Goal: Task Accomplishment & Management: Complete application form

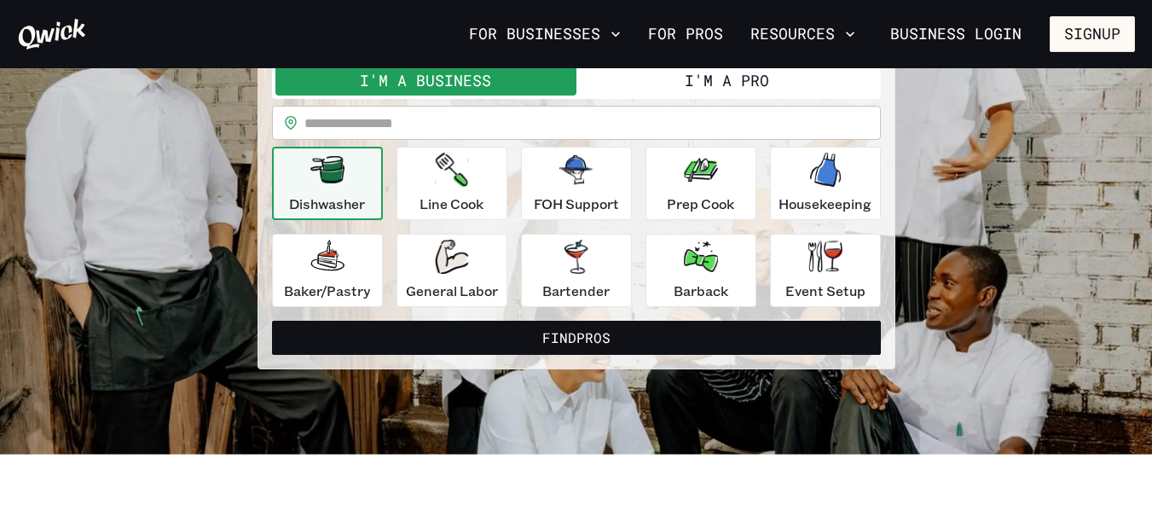
scroll to position [166, 0]
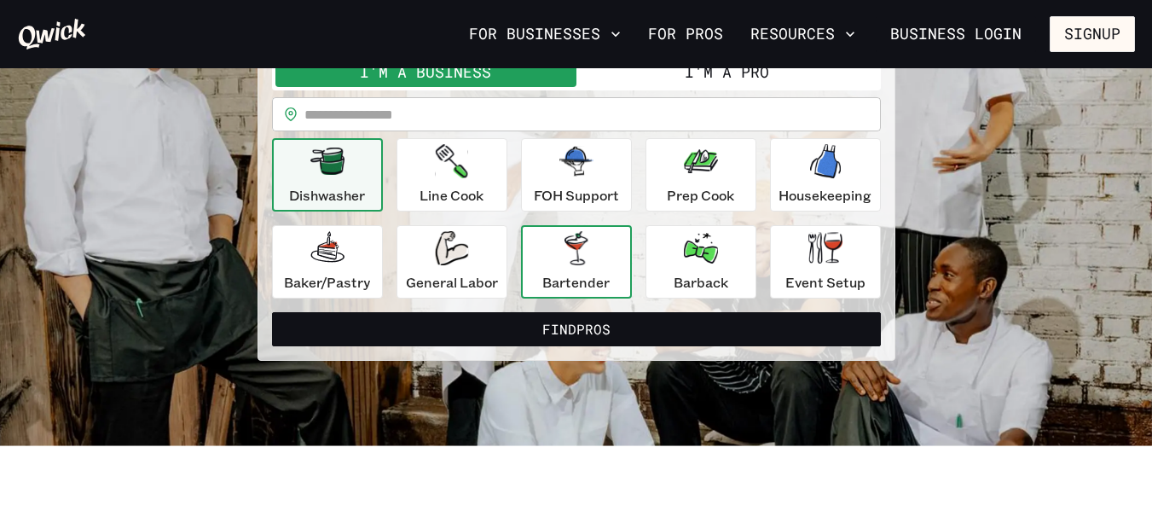
click at [609, 241] on div "Bartender" at bounding box center [575, 261] width 67 height 61
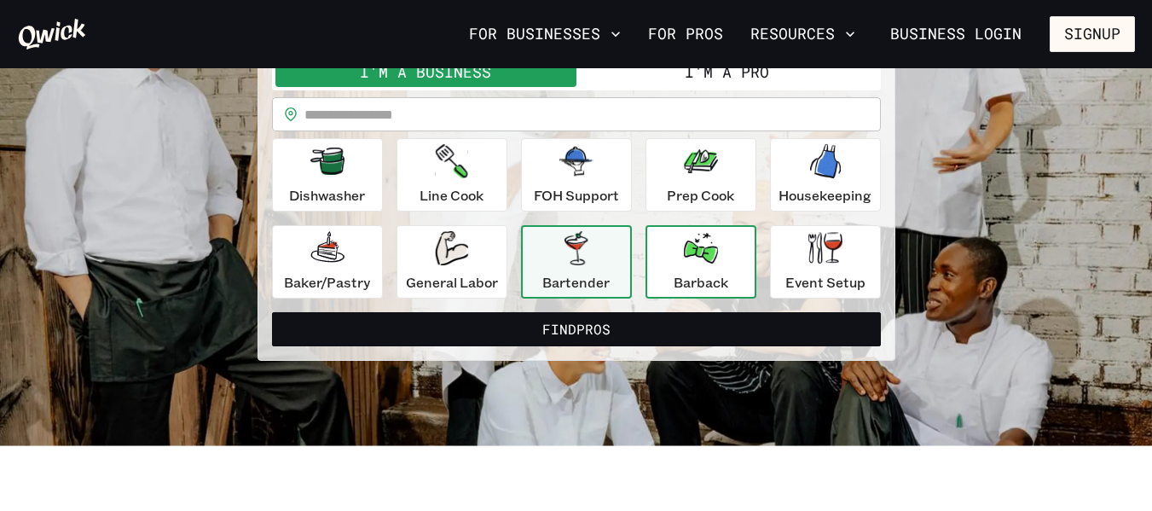
click at [698, 258] on icon "button" at bounding box center [701, 248] width 34 height 31
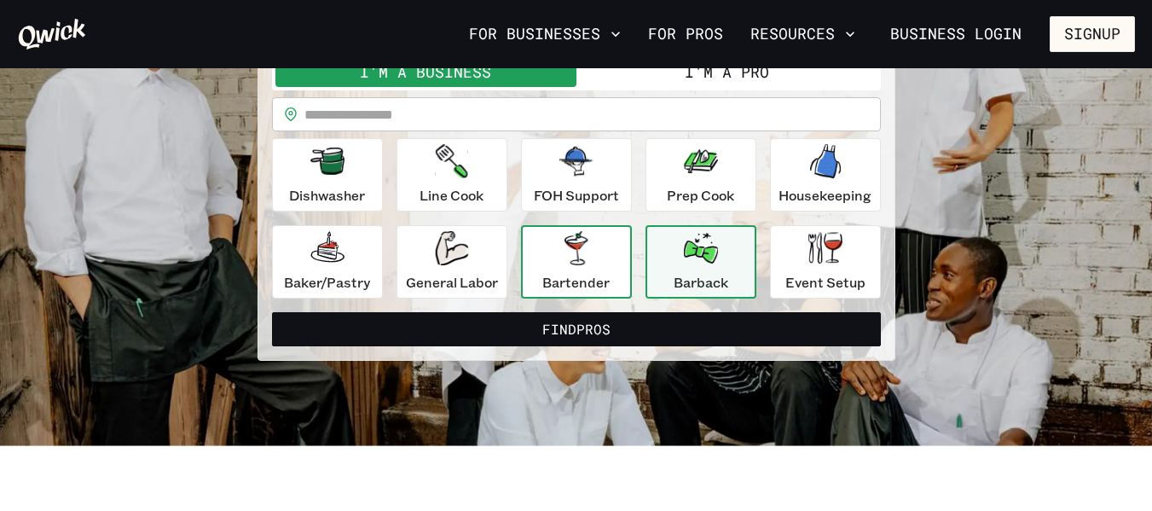
click at [601, 246] on div "Bartender" at bounding box center [575, 261] width 67 height 61
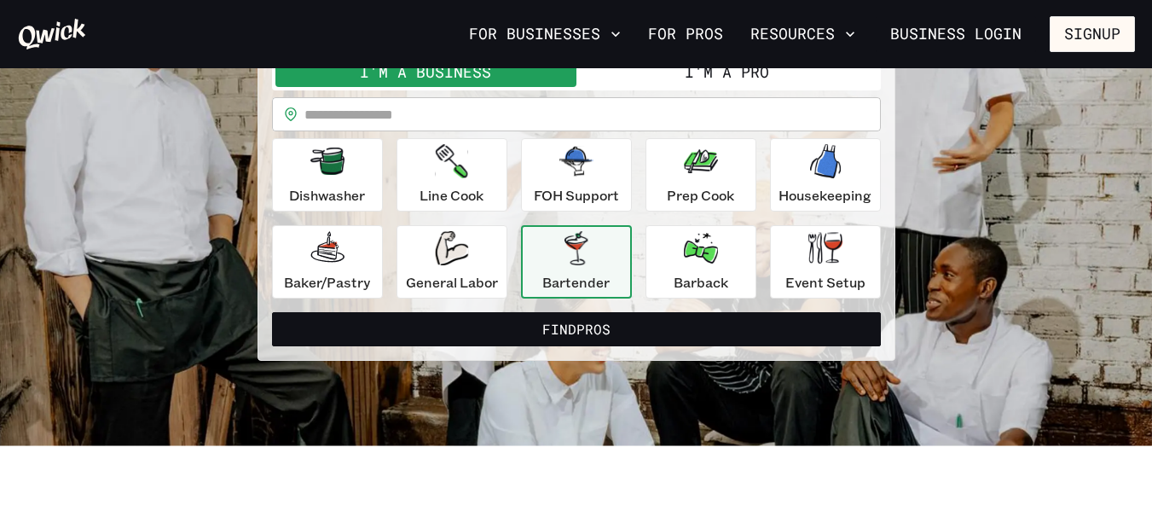
scroll to position [0, 0]
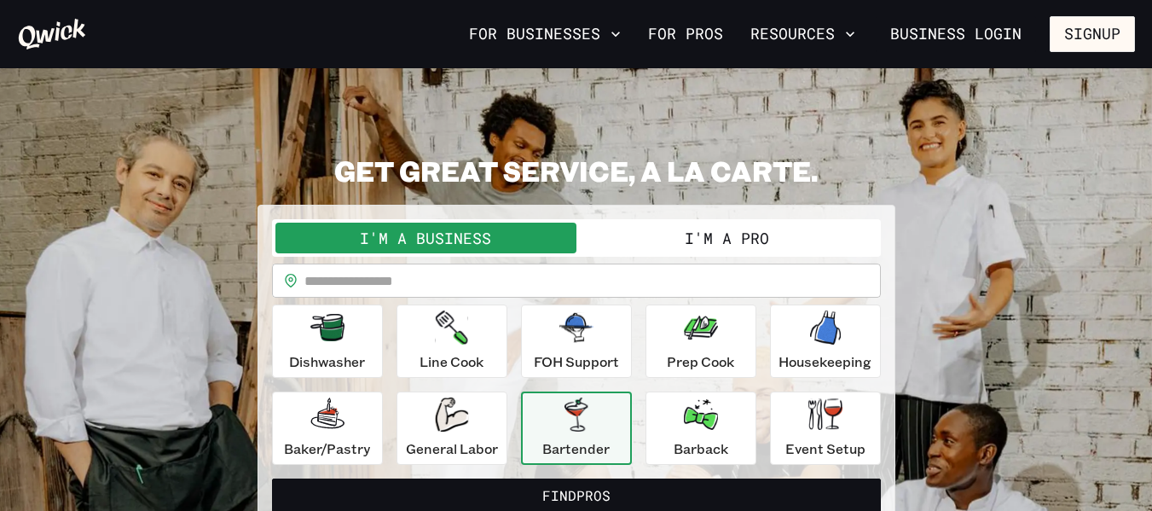
click at [703, 241] on button "I'm a Pro" at bounding box center [726, 238] width 301 height 31
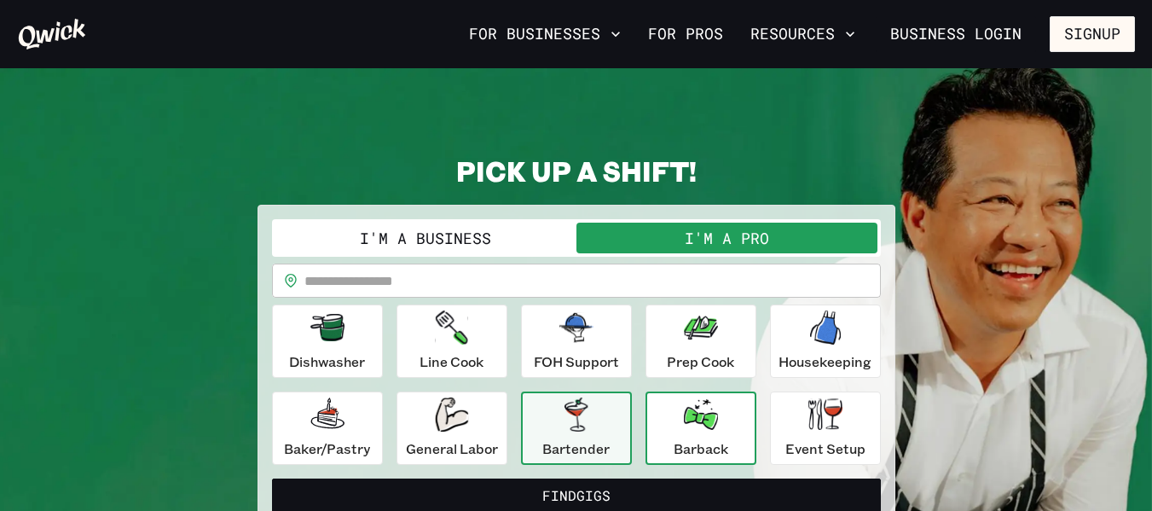
click at [659, 415] on button "Barback" at bounding box center [700, 427] width 111 height 73
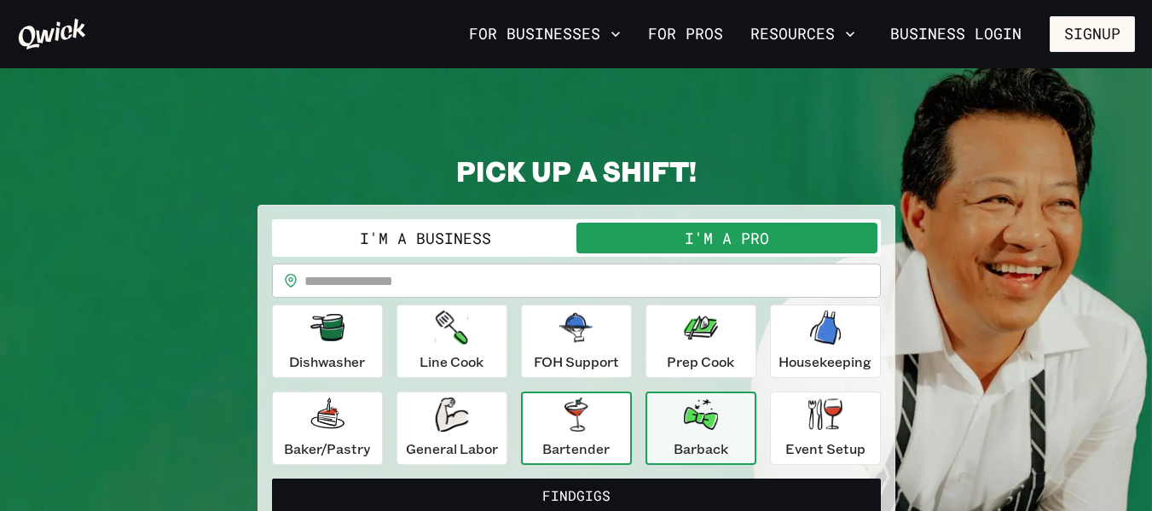
click at [581, 413] on icon "button" at bounding box center [575, 414] width 23 height 34
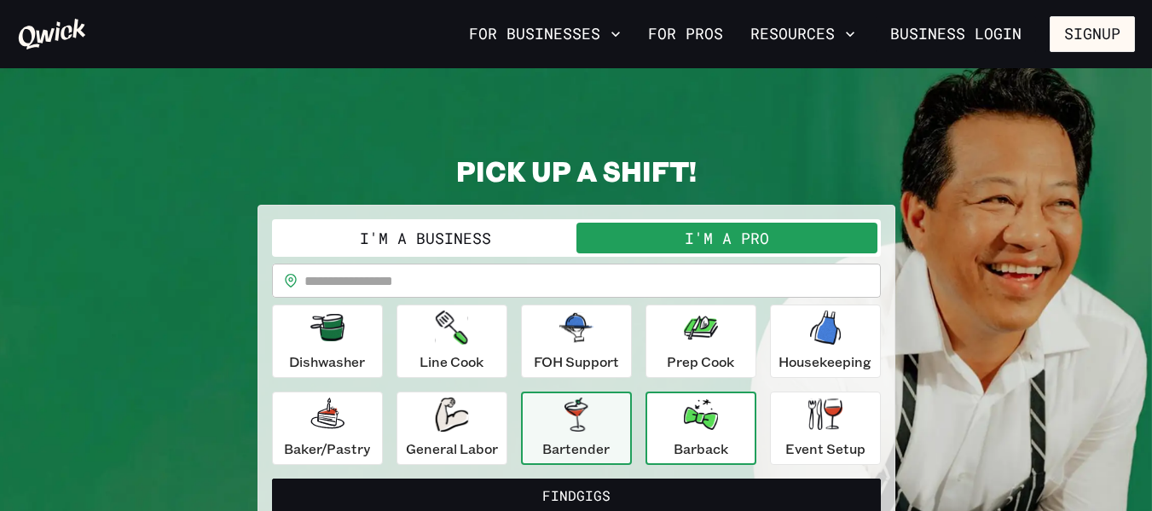
click at [686, 413] on icon "button" at bounding box center [701, 414] width 34 height 31
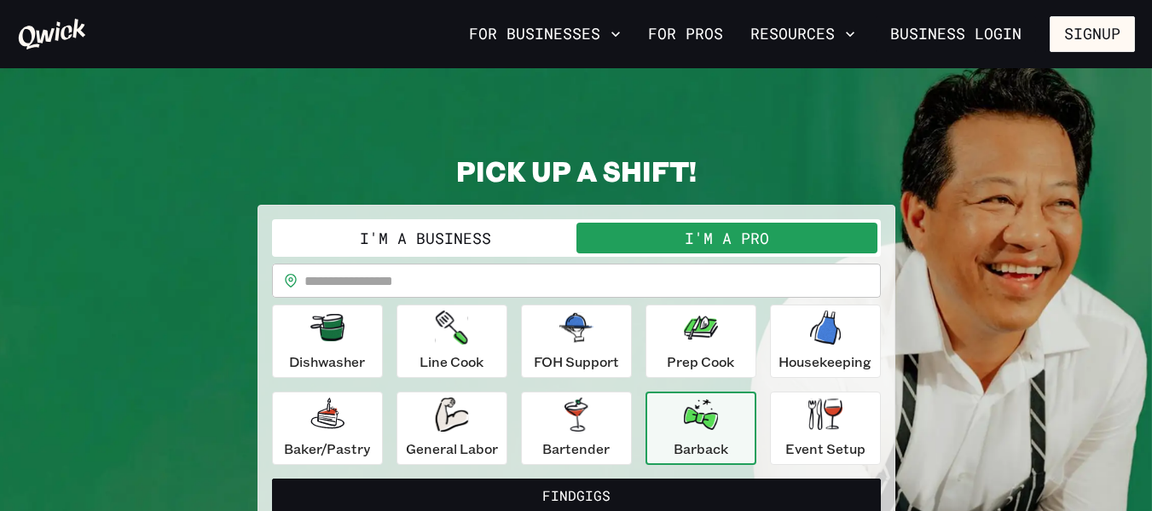
click at [690, 211] on div "I'm a Business I'm a Pro I’m a PRO looking for Gigs as a.. Barback ******* ​ ​ …" at bounding box center [577, 366] width 638 height 322
